Goal: Transaction & Acquisition: Purchase product/service

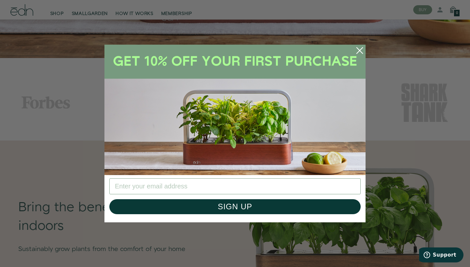
scroll to position [220, 0]
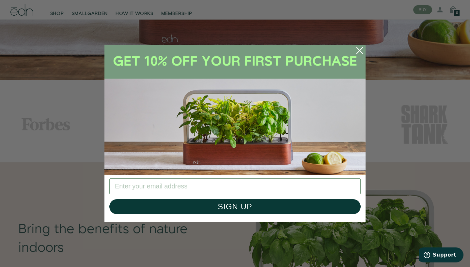
click at [358, 50] on circle "Close dialog" at bounding box center [360, 50] width 14 height 14
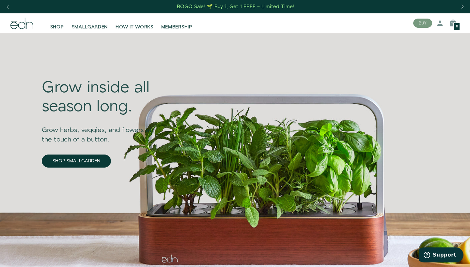
scroll to position [0, 0]
click at [91, 27] on span "SMALLGARDEN" at bounding box center [90, 27] width 36 height 7
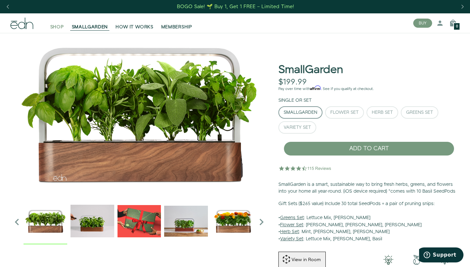
click at [55, 29] on span "SHOP" at bounding box center [57, 27] width 14 height 7
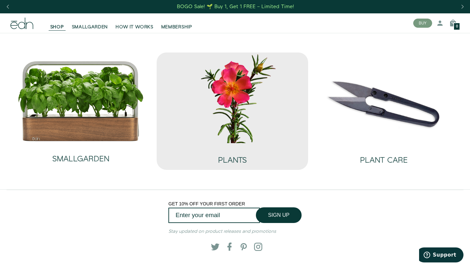
click at [236, 130] on img at bounding box center [232, 98] width 141 height 90
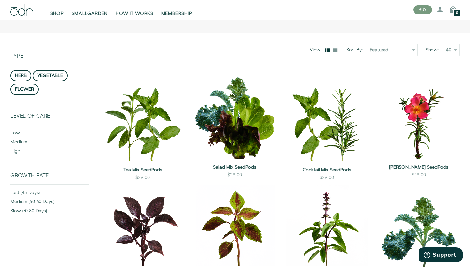
scroll to position [49, 0]
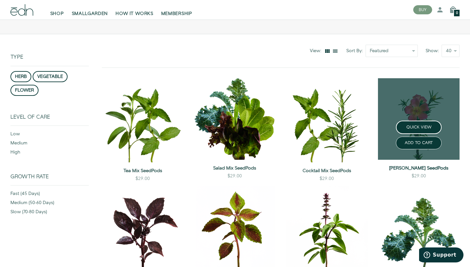
click at [421, 166] on link "Moss Rose SeedPods" at bounding box center [419, 168] width 82 height 7
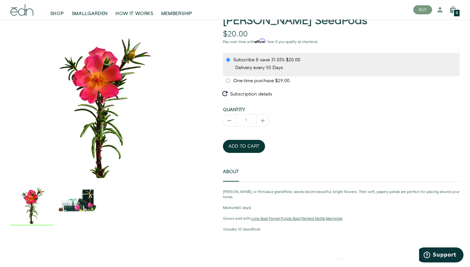
scroll to position [59, 0]
